Goal: Use online tool/utility: Utilize a website feature to perform a specific function

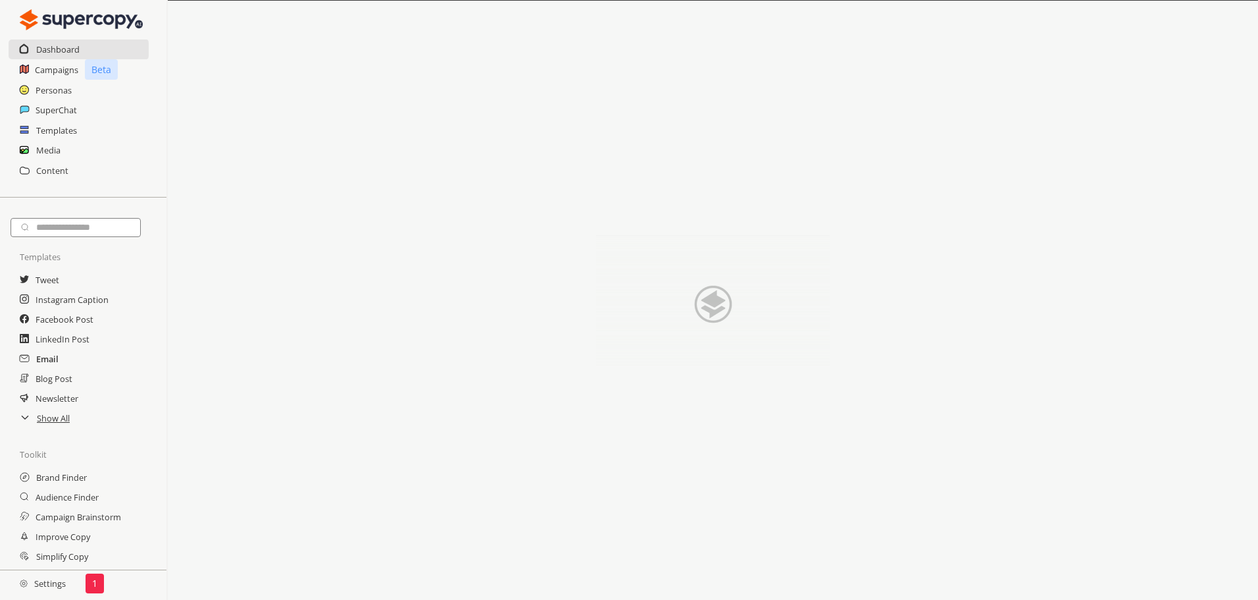
click at [53, 361] on h2 "Email" at bounding box center [47, 359] width 22 height 20
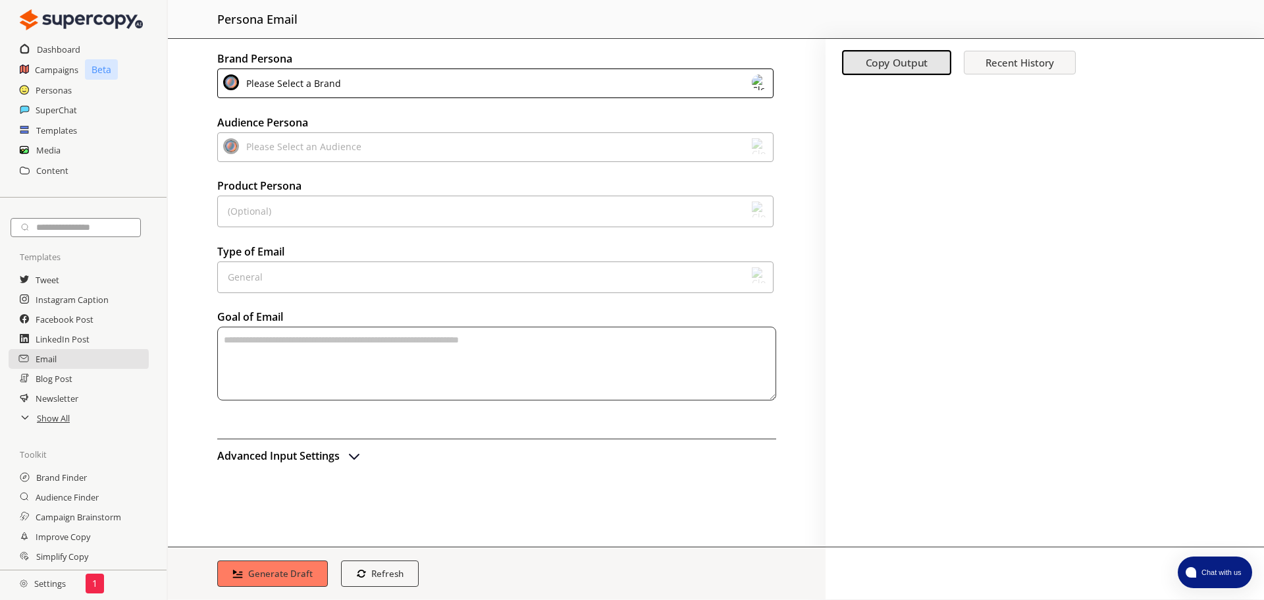
click at [346, 84] on div "Please Select a Brand" at bounding box center [495, 83] width 556 height 30
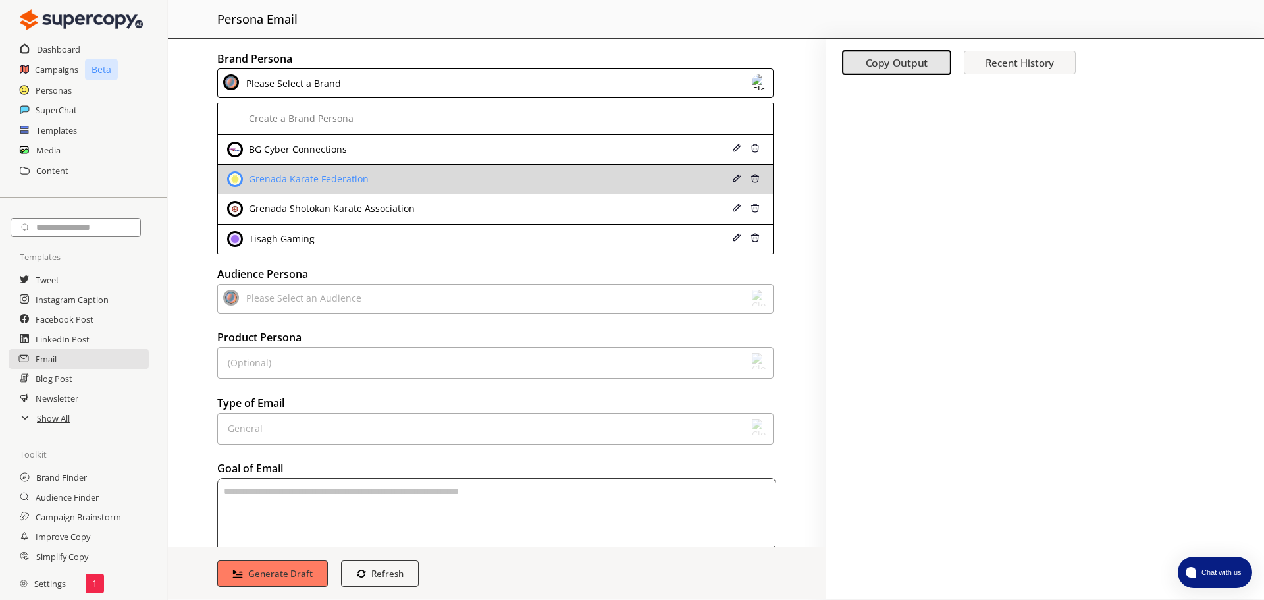
click at [326, 180] on div "Grenada Karate Federation" at bounding box center [306, 179] width 123 height 11
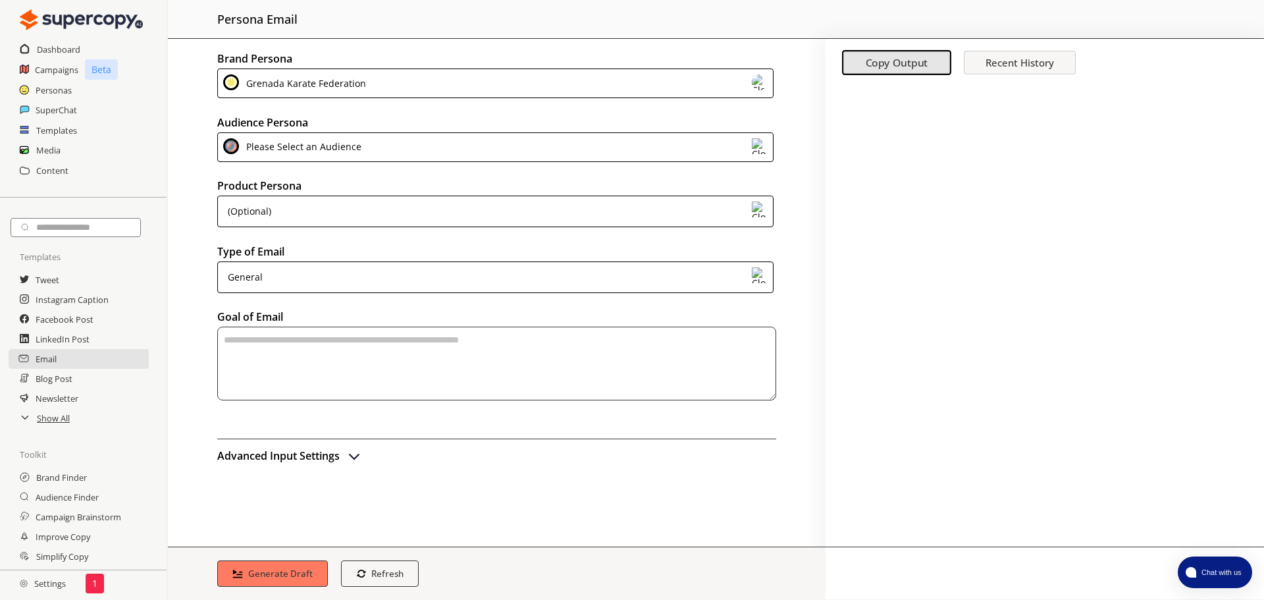
click at [338, 149] on div "Please Select an Audience" at bounding box center [302, 147] width 120 height 18
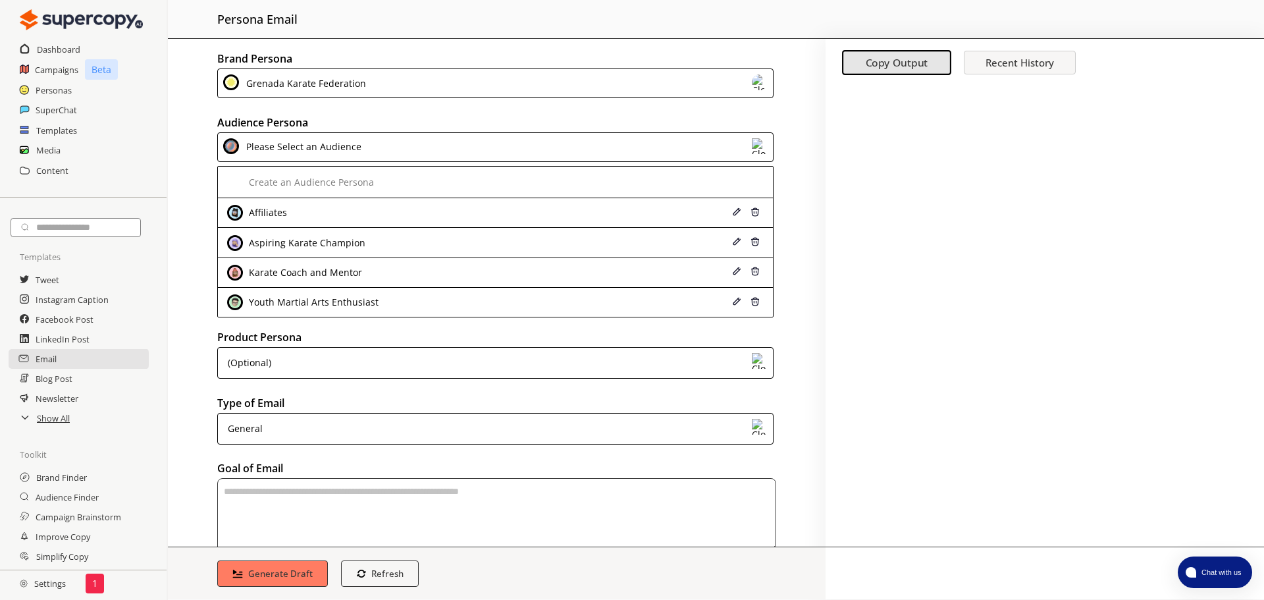
click at [346, 147] on div "Please Select an Audience" at bounding box center [302, 147] width 120 height 18
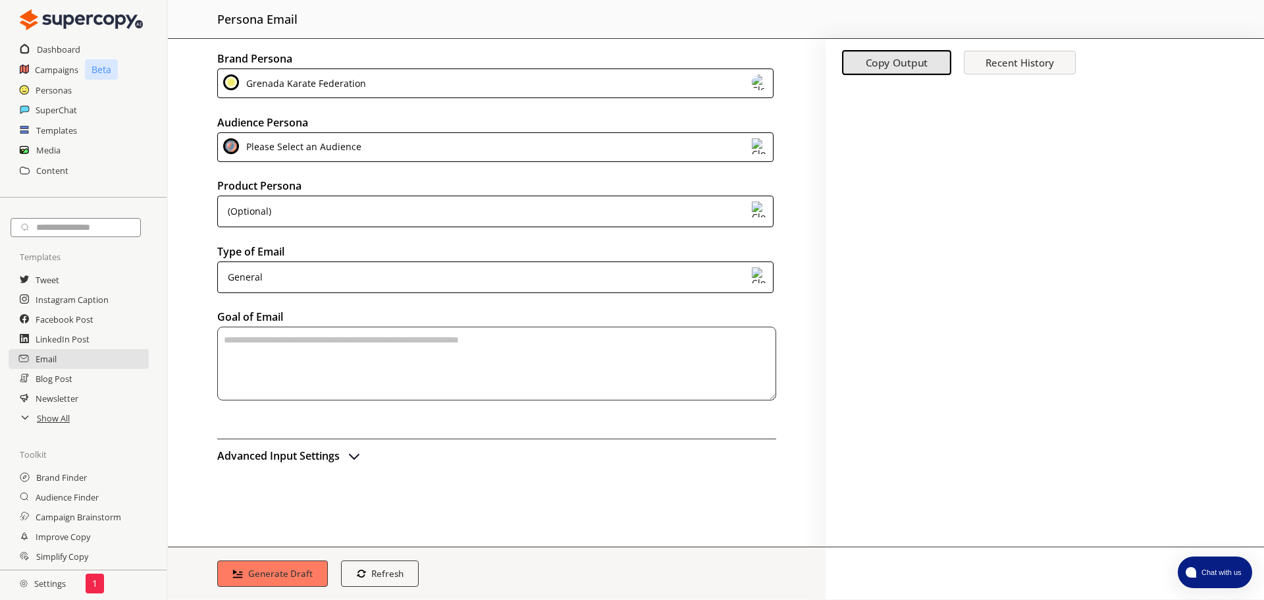
click at [355, 213] on div "(Optional)" at bounding box center [495, 211] width 556 height 32
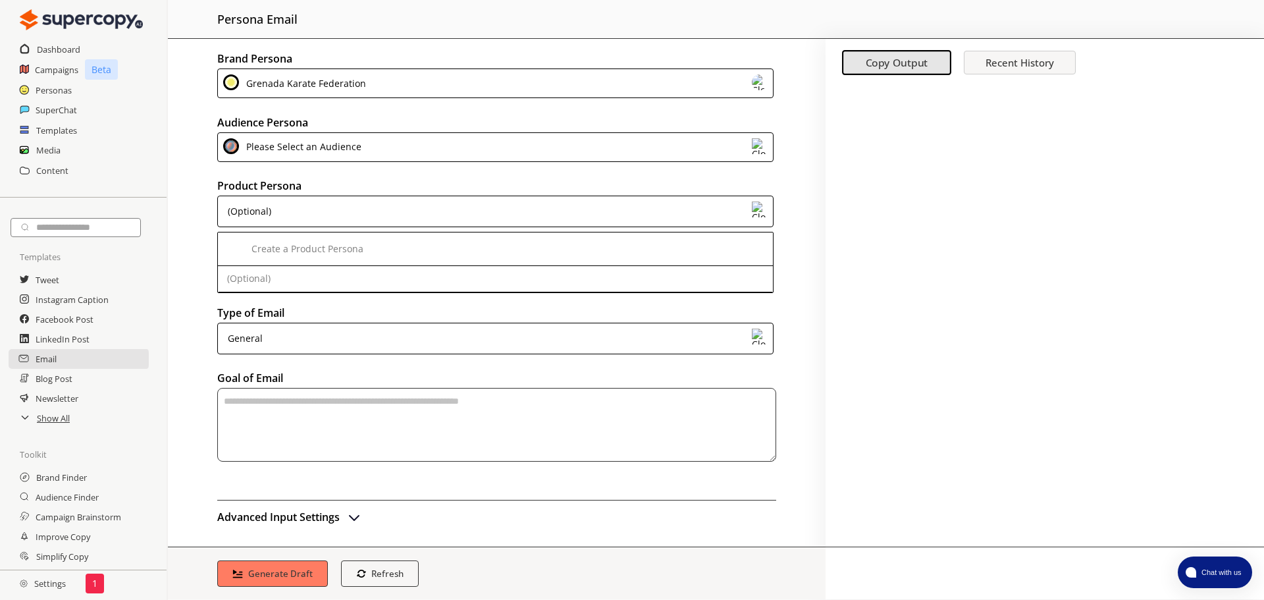
click at [321, 201] on div "(Optional)" at bounding box center [495, 211] width 556 height 32
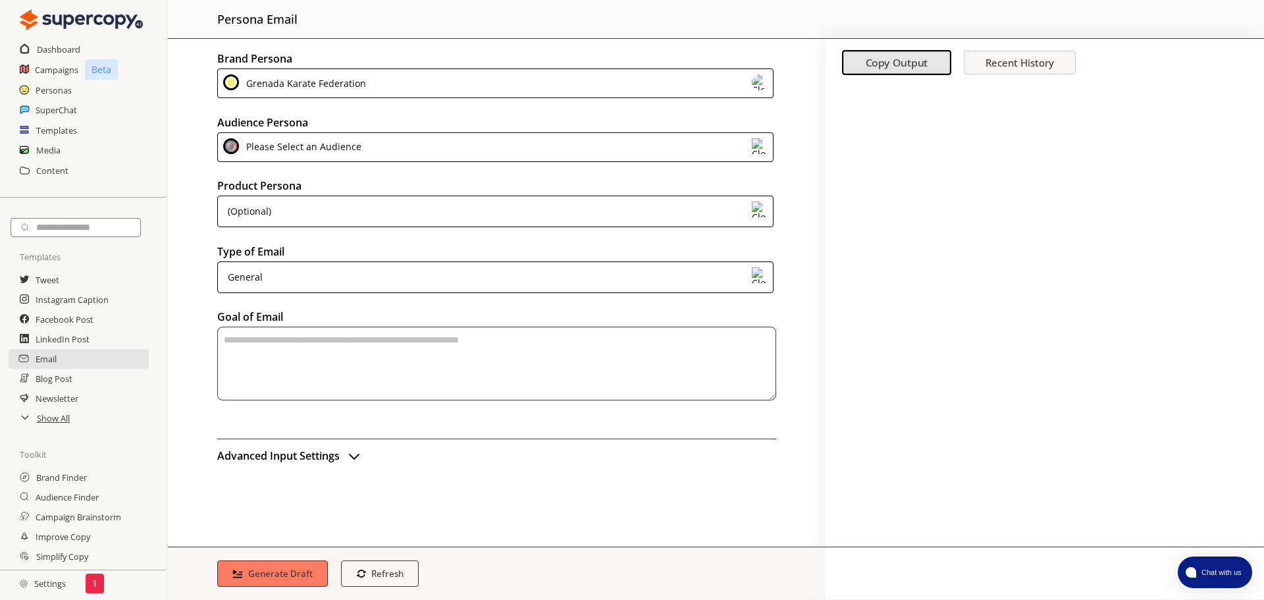
click at [305, 265] on div "General" at bounding box center [495, 277] width 556 height 32
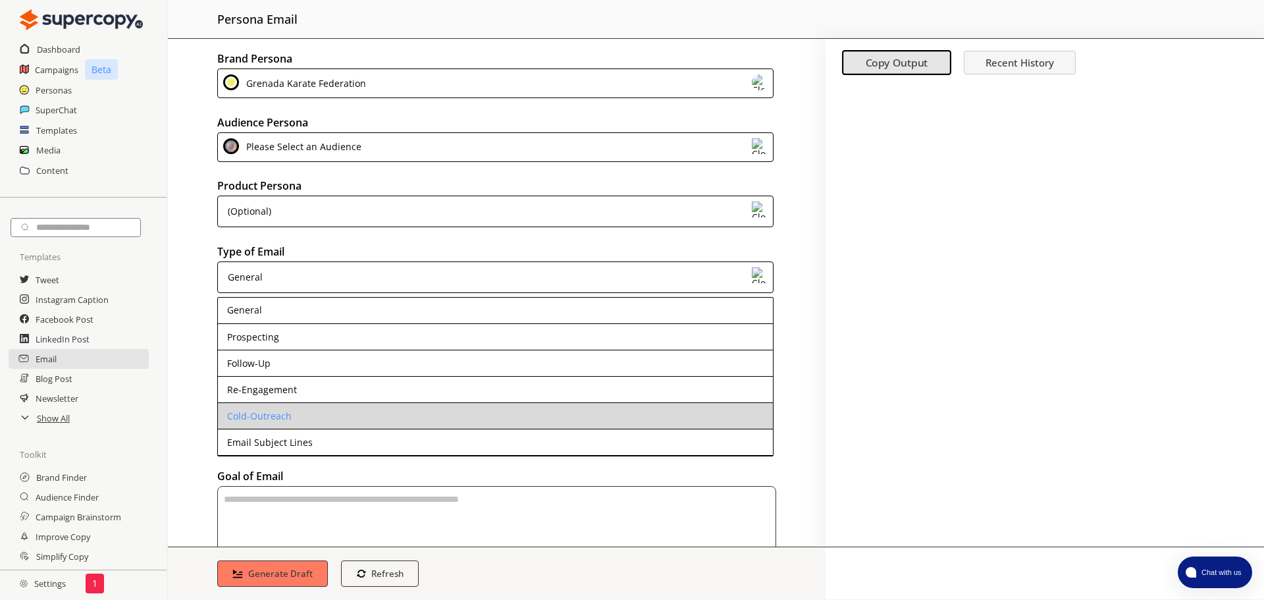
click at [300, 412] on li "Cold-Outreach" at bounding box center [495, 416] width 555 height 26
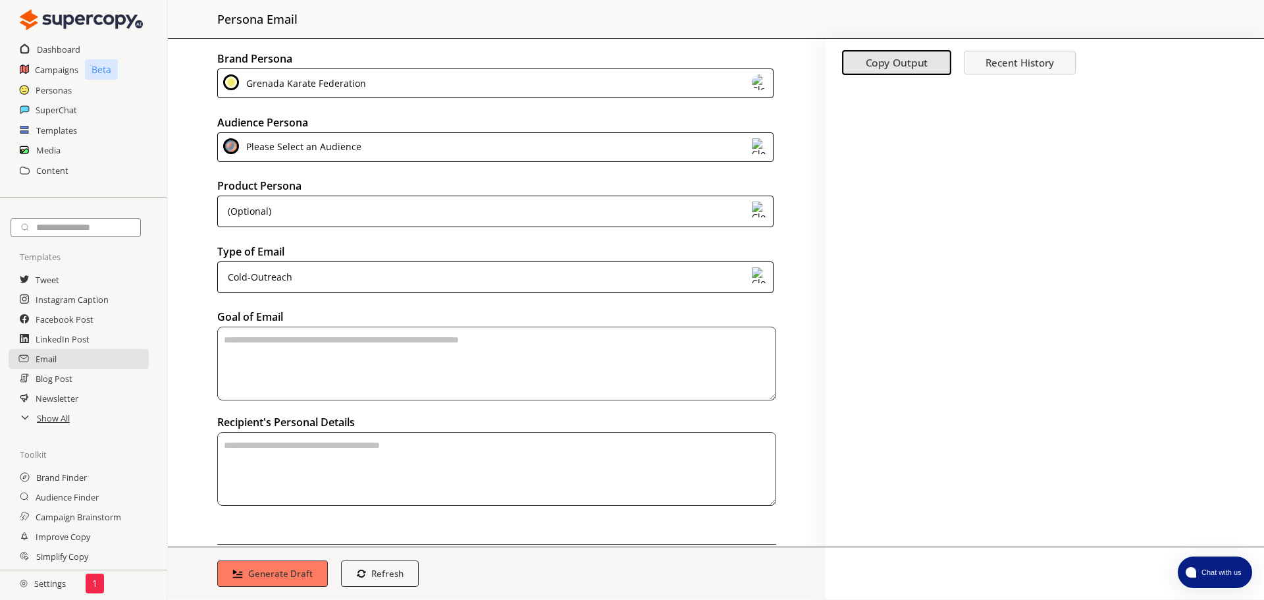
click at [359, 355] on textarea "textarea-textarea" at bounding box center [496, 363] width 559 height 74
click at [349, 452] on textarea "textarea-textarea" at bounding box center [496, 469] width 559 height 74
paste textarea "**********"
type textarea "**********"
click at [348, 378] on textarea "To enrich screen reader interactions, please activate Accessibility in Grammarl…" at bounding box center [496, 363] width 559 height 74
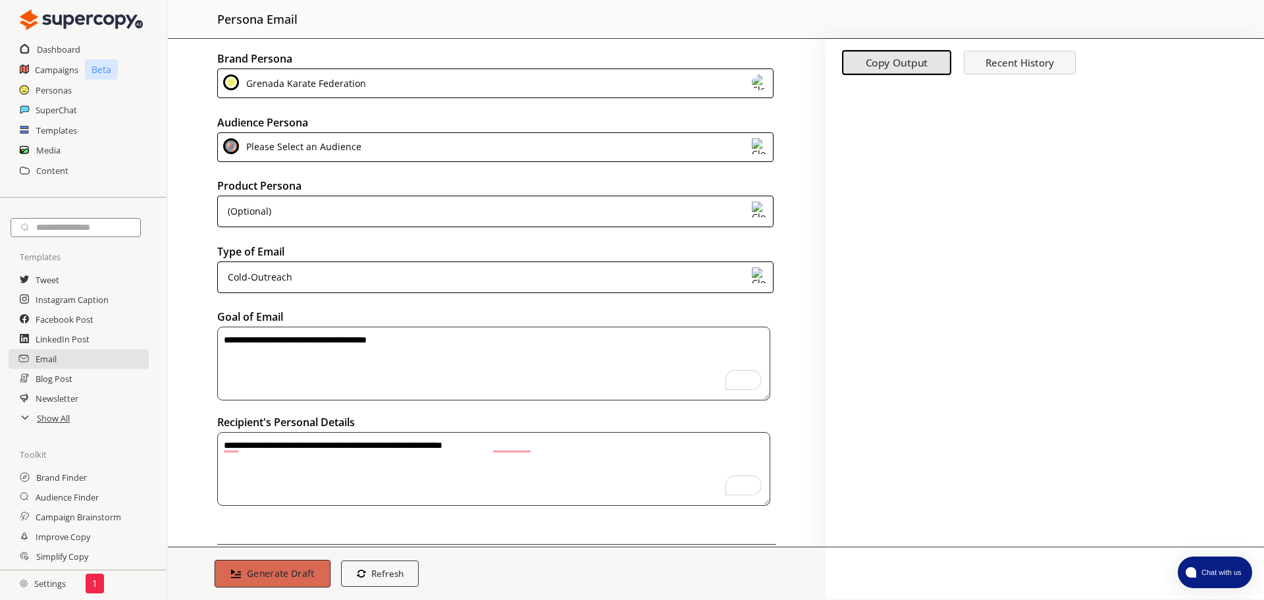
type textarea "**********"
click at [281, 575] on b "Generate Draft" at bounding box center [281, 573] width 68 height 13
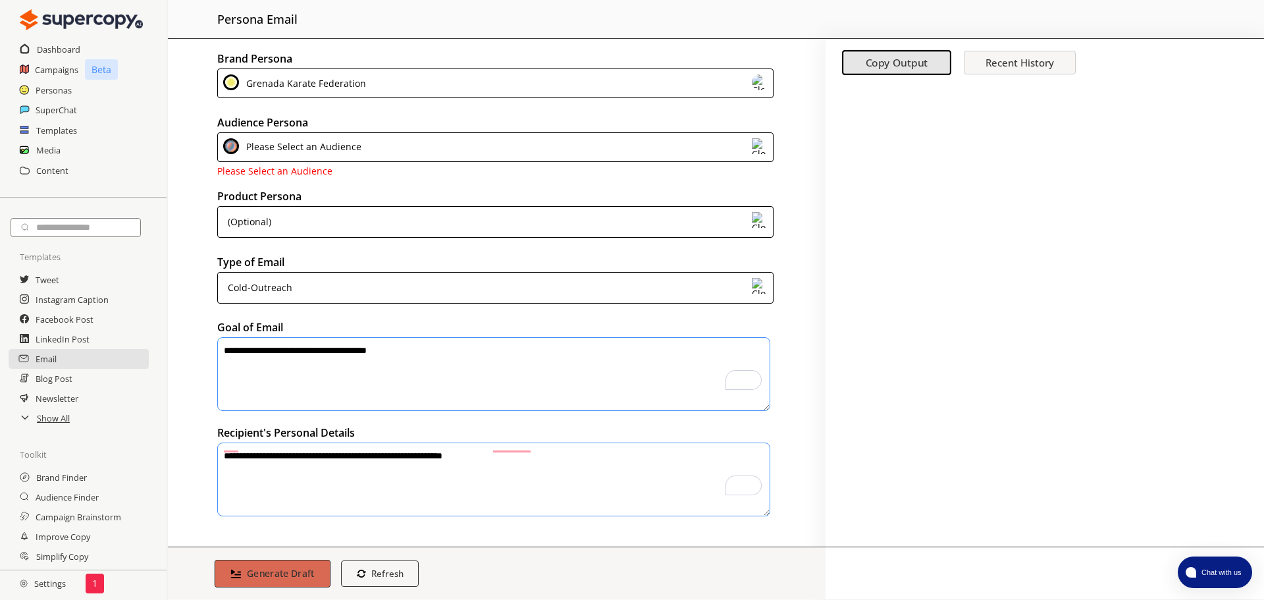
scroll to position [51, 0]
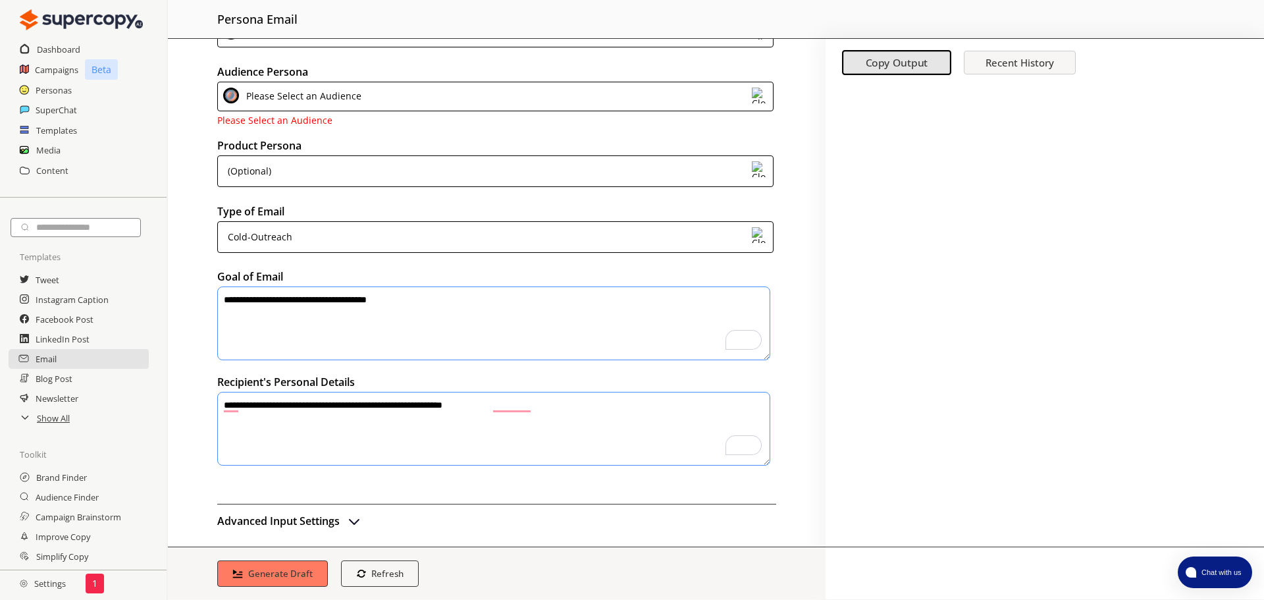
click at [321, 116] on span "Please Select an Audience" at bounding box center [274, 120] width 115 height 13
click at [395, 95] on div "Please Select an Audience" at bounding box center [495, 97] width 556 height 30
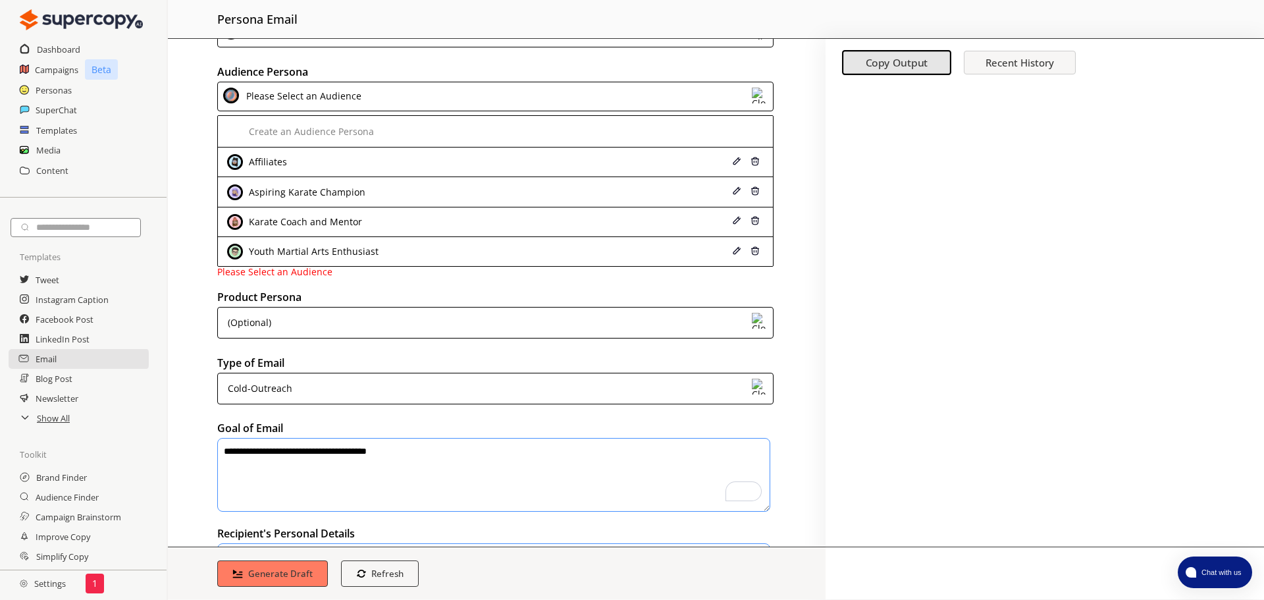
drag, startPoint x: 855, startPoint y: 0, endPoint x: 415, endPoint y: 161, distance: 468.3
click at [415, 161] on div "Affiliates" at bounding box center [445, 162] width 436 height 16
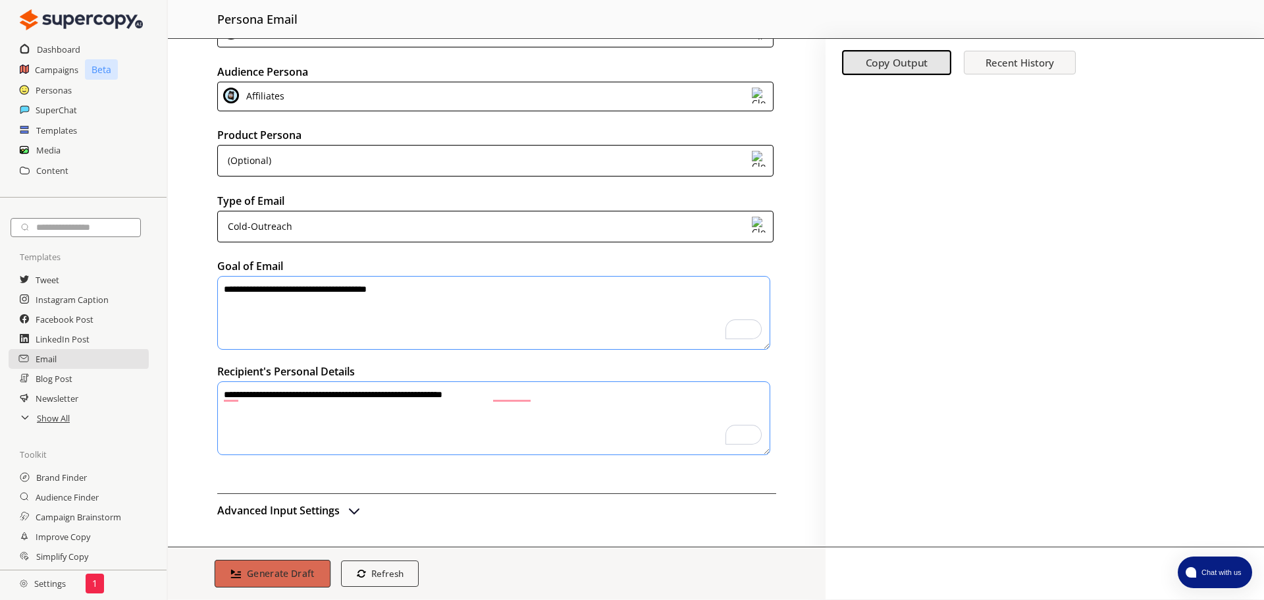
click at [297, 575] on b "Generate Draft" at bounding box center [281, 573] width 68 height 13
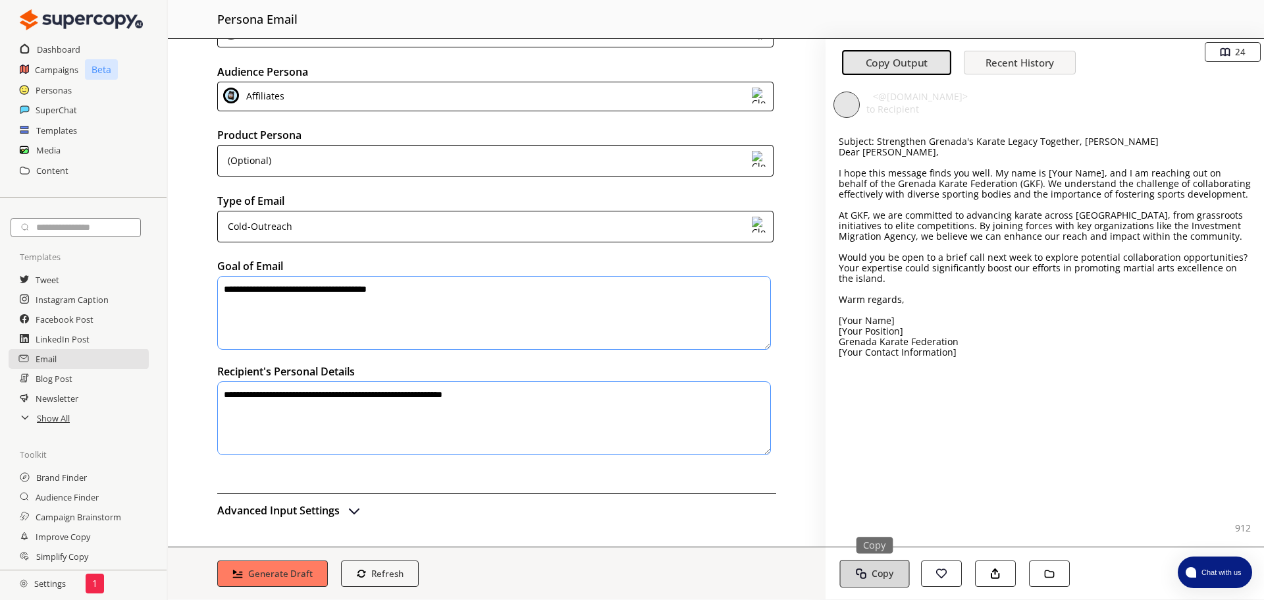
click at [889, 569] on b "Copy" at bounding box center [882, 573] width 22 height 13
